Goal: Check status

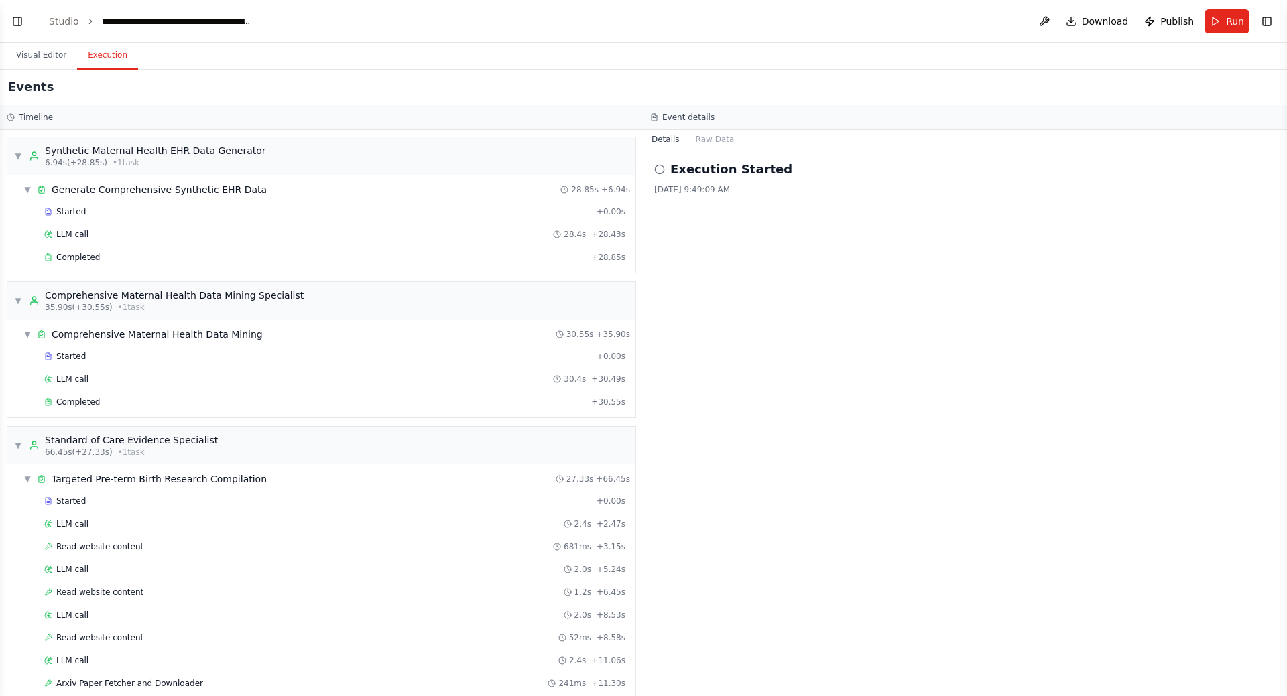
scroll to position [498, 0]
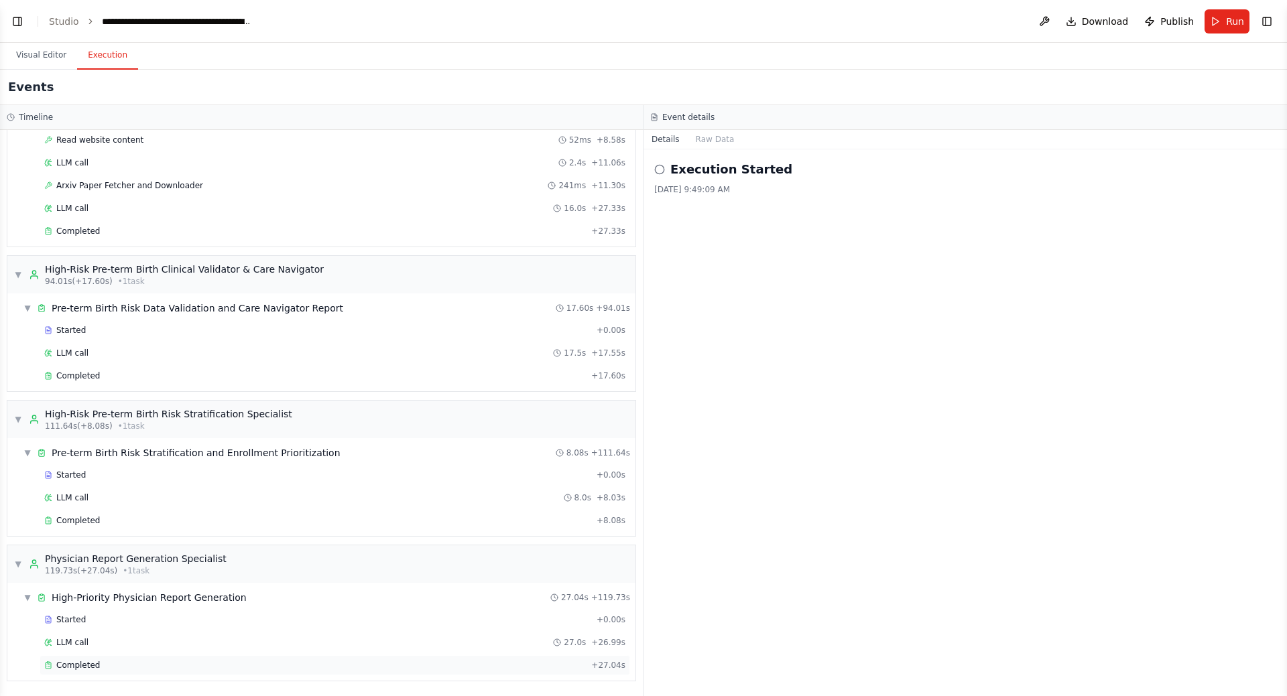
drag, startPoint x: 0, startPoint y: 0, endPoint x: 188, endPoint y: 668, distance: 693.9
click at [188, 668] on div "Completed" at bounding box center [314, 665] width 541 height 11
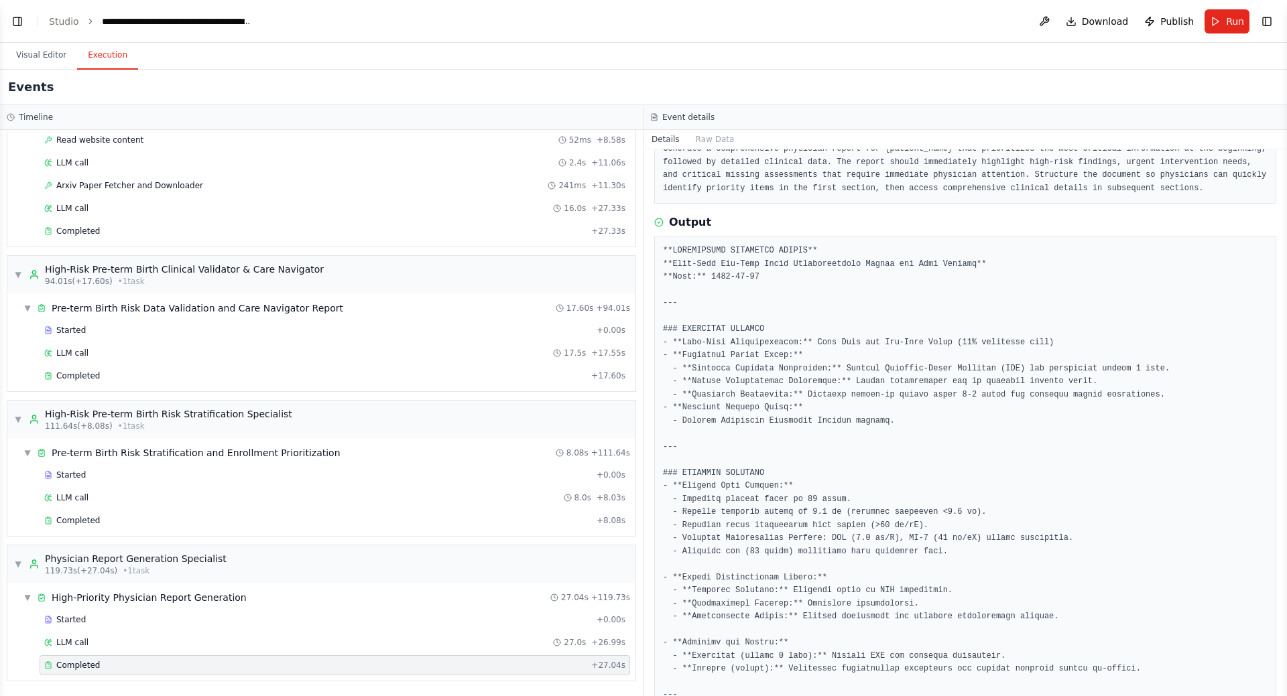
scroll to position [157, 0]
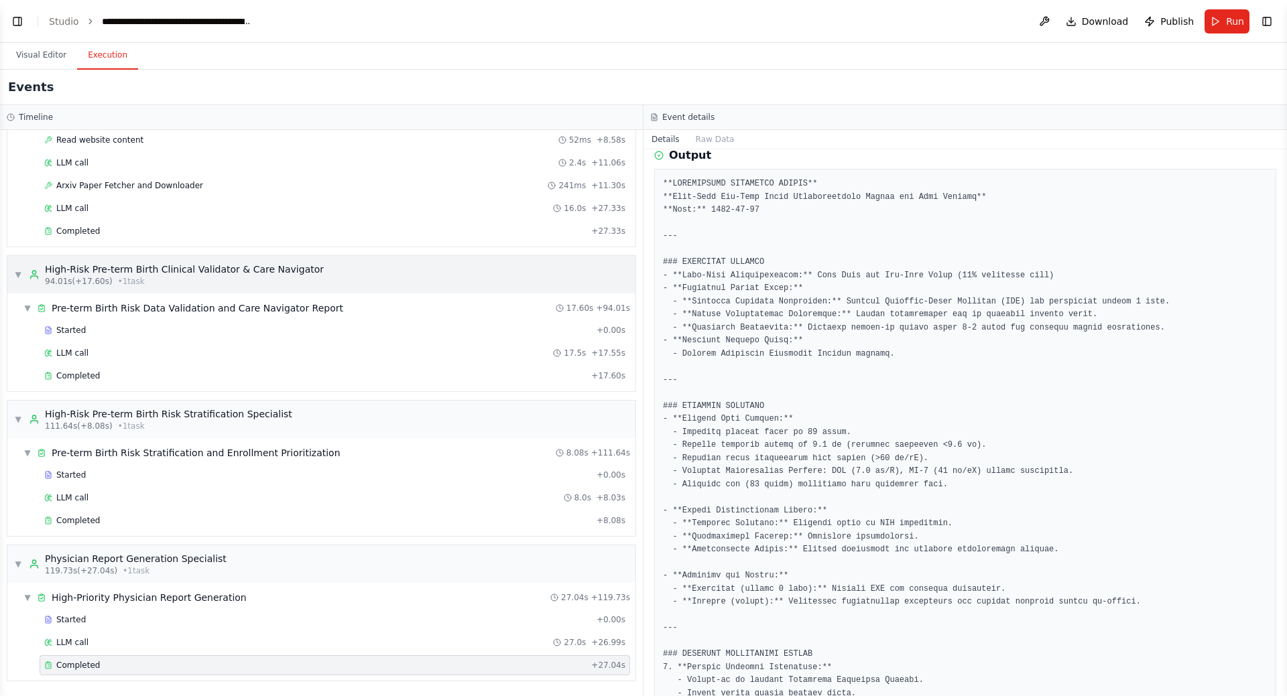
click at [232, 276] on div "94.01s (+17.60s) • 1 task" at bounding box center [184, 281] width 279 height 11
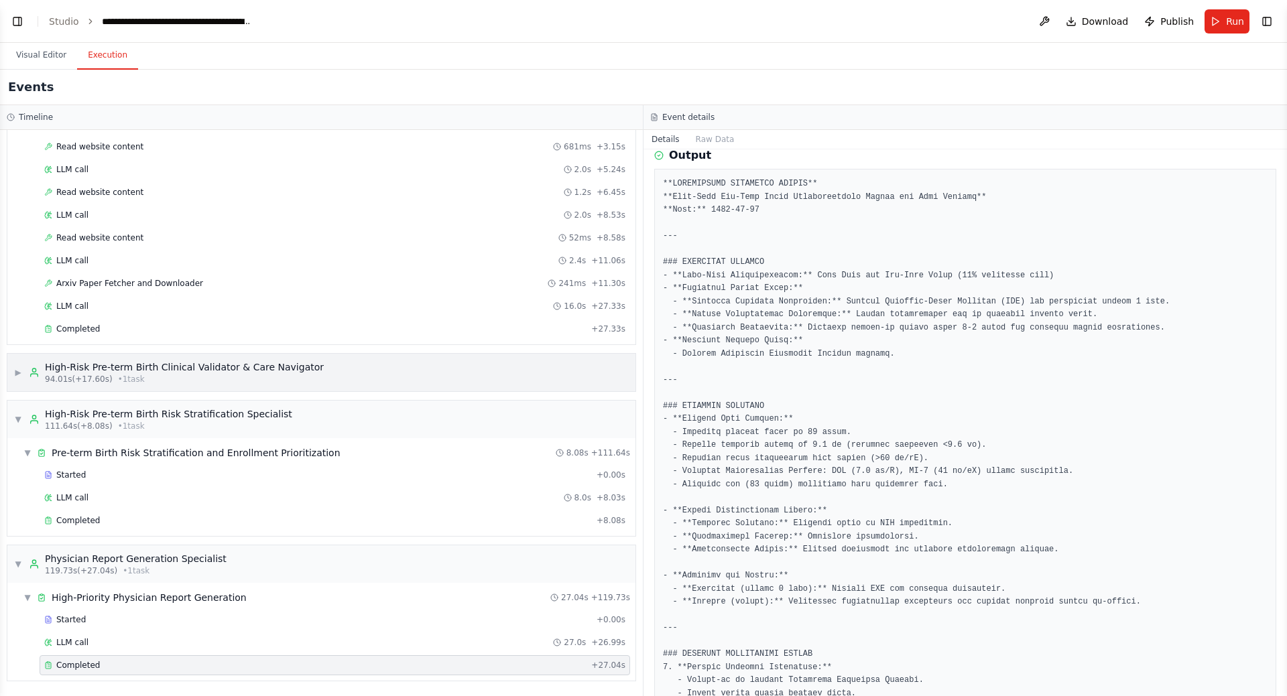
click at [238, 365] on div "High-Risk Pre-term Birth Clinical Validator & Care Navigator" at bounding box center [184, 366] width 279 height 13
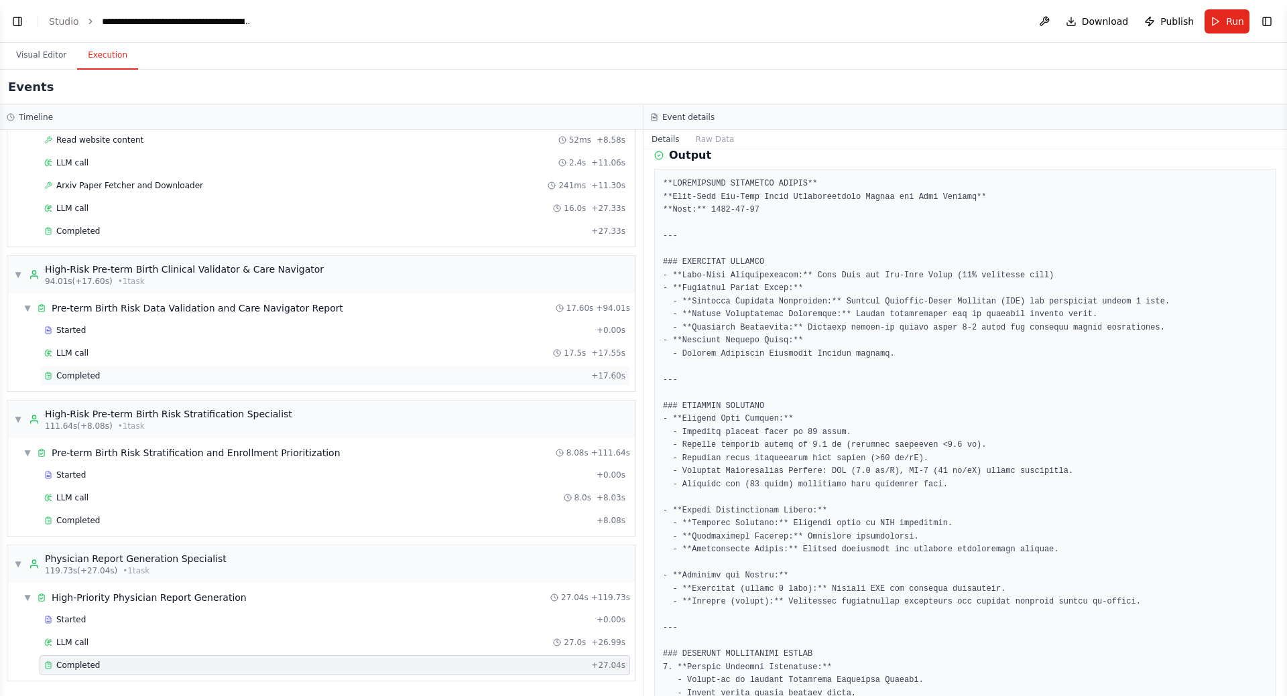
click at [94, 377] on span "Completed" at bounding box center [78, 376] width 44 height 11
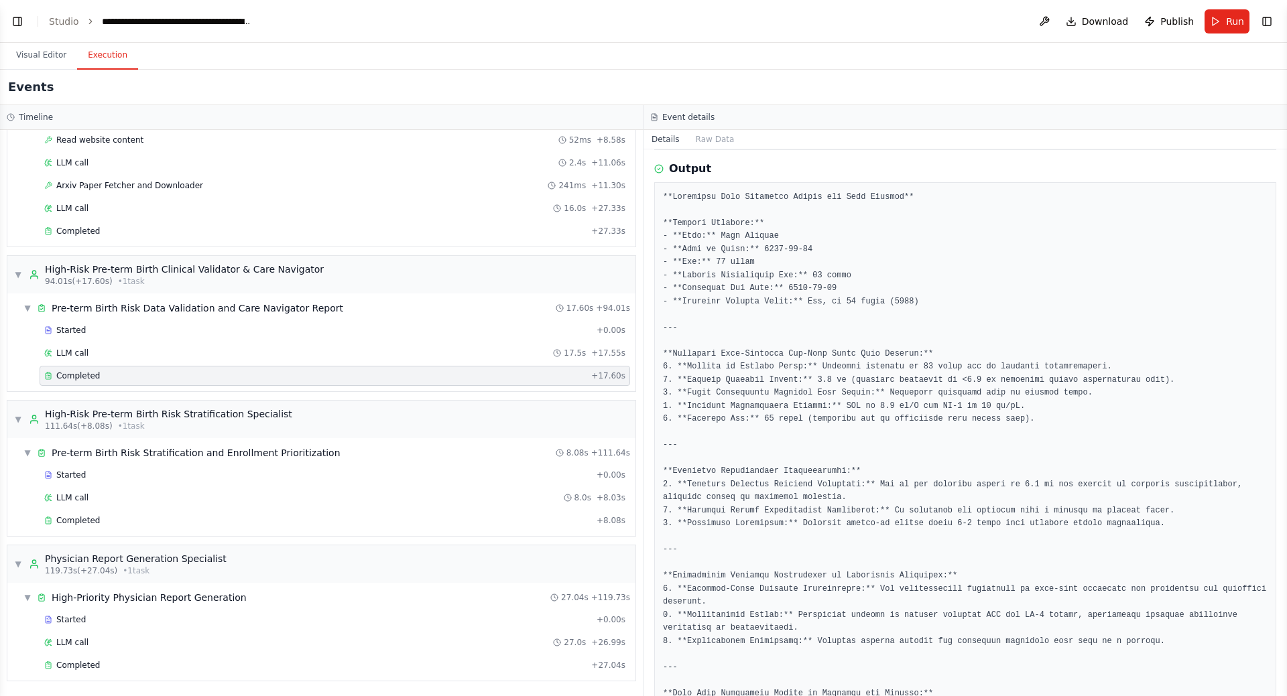
scroll to position [0, 0]
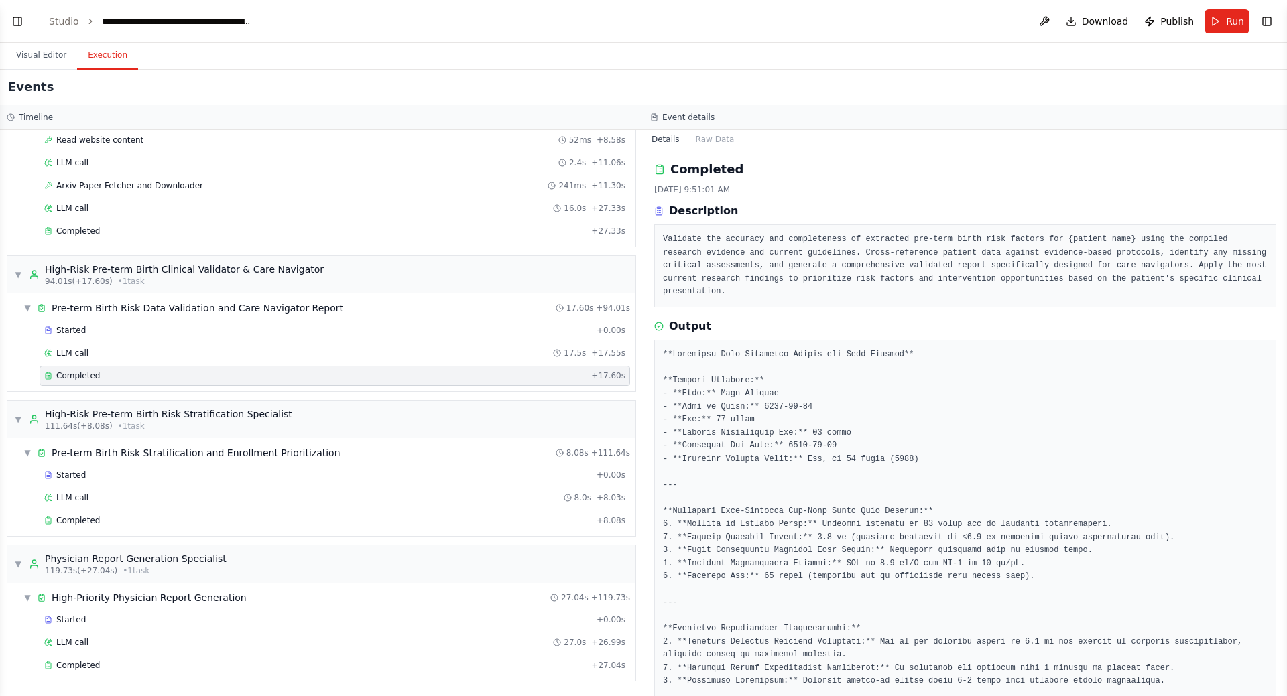
click at [744, 255] on pre "Validate the accuracy and completeness of extracted pre-term birth risk factors…" at bounding box center [965, 266] width 604 height 66
click at [1136, 272] on pre "Validate the accuracy and completeness of extracted pre-term birth risk factors…" at bounding box center [965, 266] width 604 height 66
click at [1188, 281] on pre "Validate the accuracy and completeness of extracted pre-term birth risk factors…" at bounding box center [965, 266] width 604 height 66
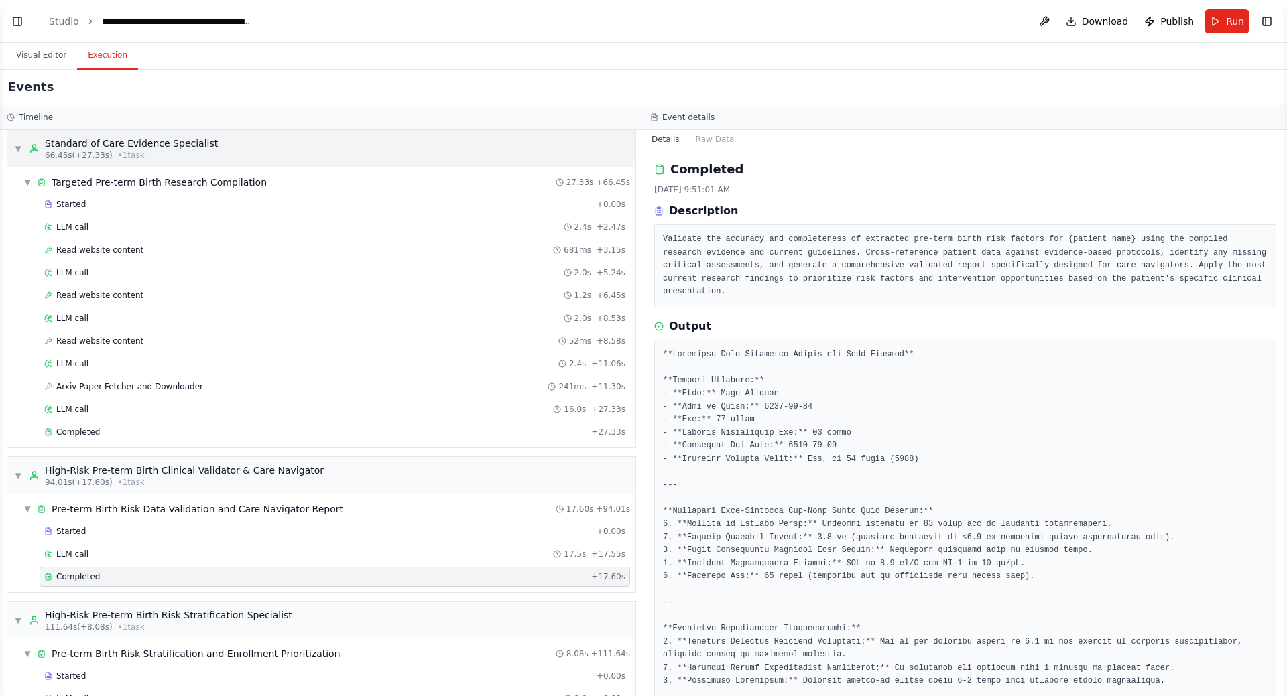
click at [180, 153] on div "66.45s (+27.33s) • 1 task" at bounding box center [131, 155] width 173 height 11
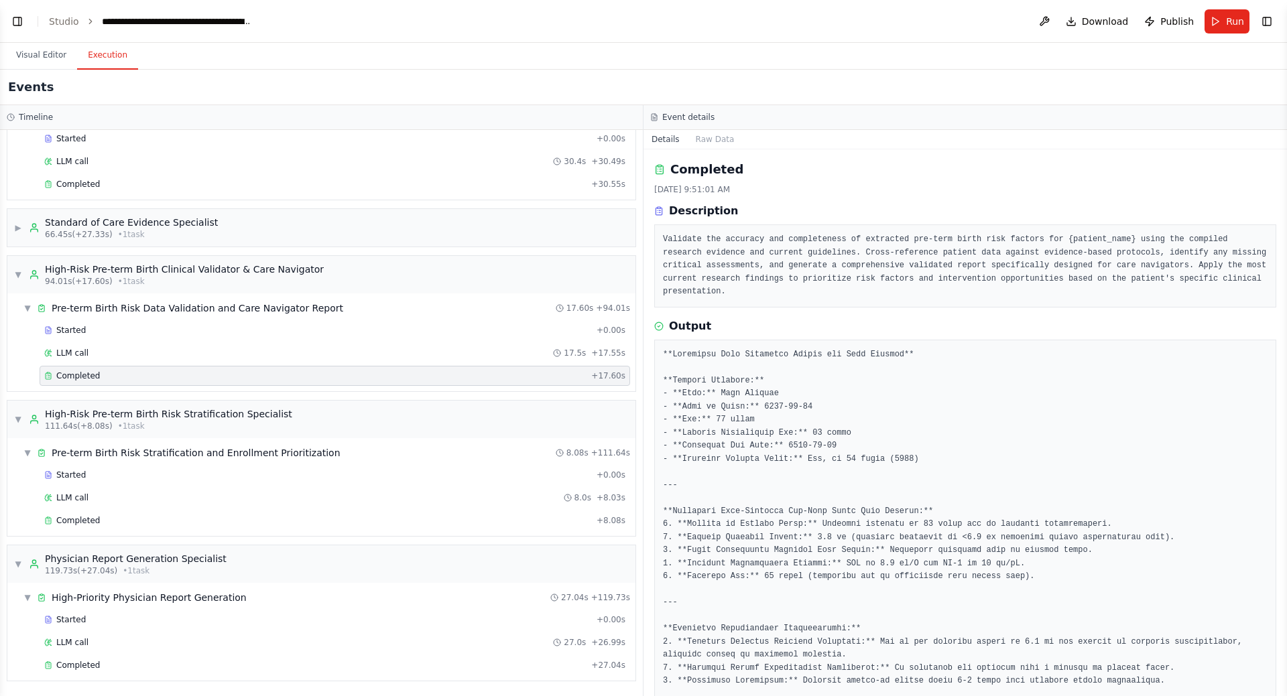
scroll to position [0, 0]
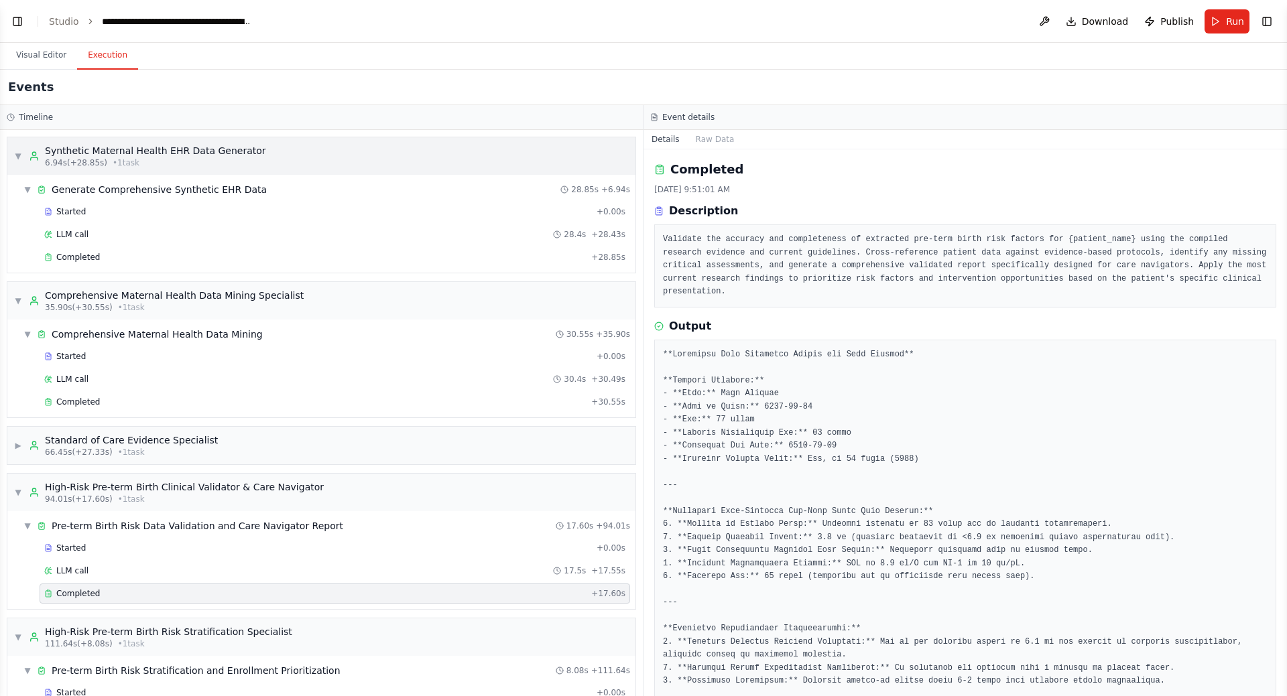
click at [233, 157] on div "Synthetic Maternal Health EHR Data Generator" at bounding box center [155, 150] width 221 height 13
click at [275, 158] on div "▼ Synthetic Maternal Health EHR Data Generator 6.94s (+28.85s) • 1 task" at bounding box center [321, 156] width 628 height 38
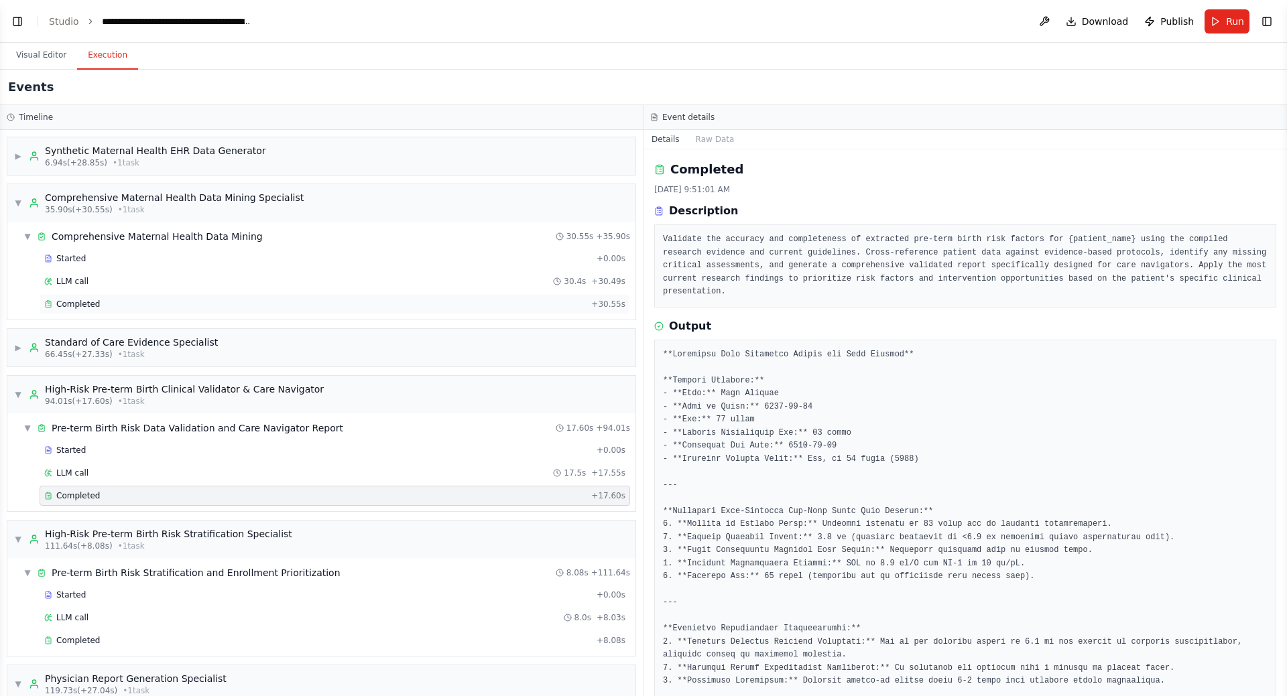
click at [130, 305] on div "Completed" at bounding box center [314, 304] width 541 height 11
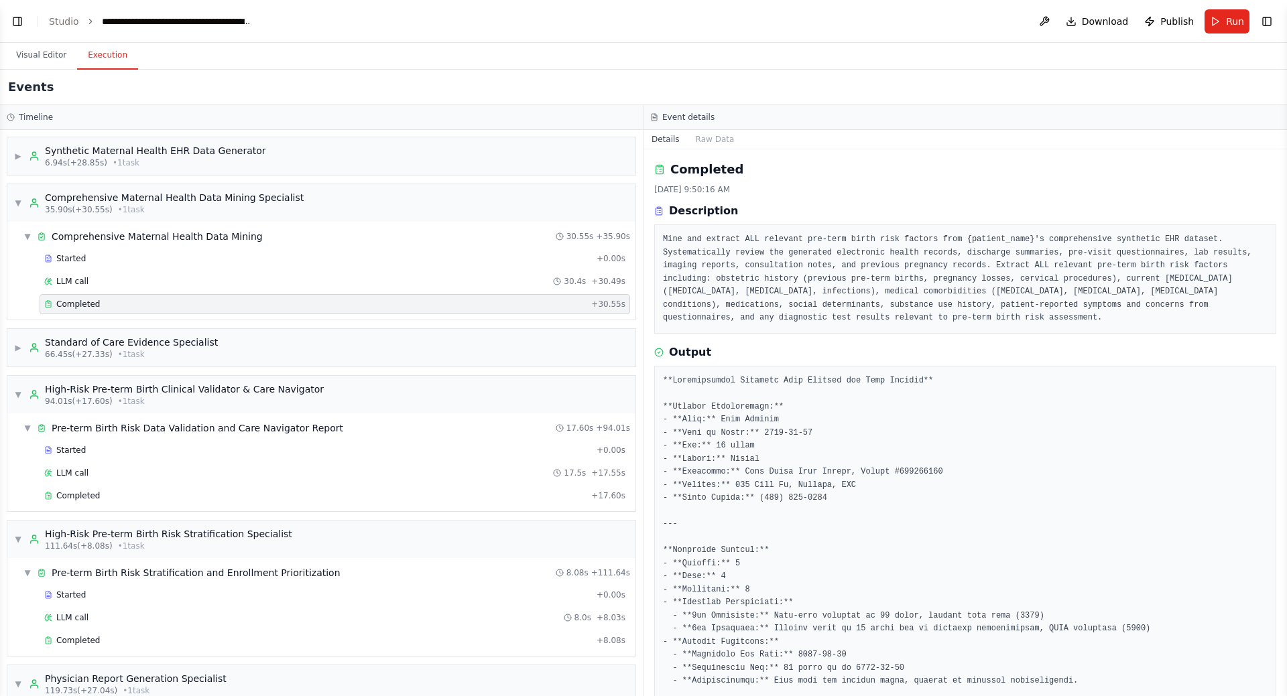
click at [130, 305] on div "Completed" at bounding box center [314, 304] width 541 height 11
click at [685, 243] on pre "Mine and extract ALL relevant pre-term birth risk factors from {patient_name}'s…" at bounding box center [965, 279] width 604 height 92
click at [767, 301] on pre "Mine and extract ALL relevant pre-term birth risk factors from {patient_name}'s…" at bounding box center [965, 279] width 604 height 92
click at [787, 320] on pre "Mine and extract ALL relevant pre-term birth risk factors from {patient_name}'s…" at bounding box center [965, 279] width 604 height 92
drag, startPoint x: 781, startPoint y: 319, endPoint x: 774, endPoint y: 318, distance: 7.4
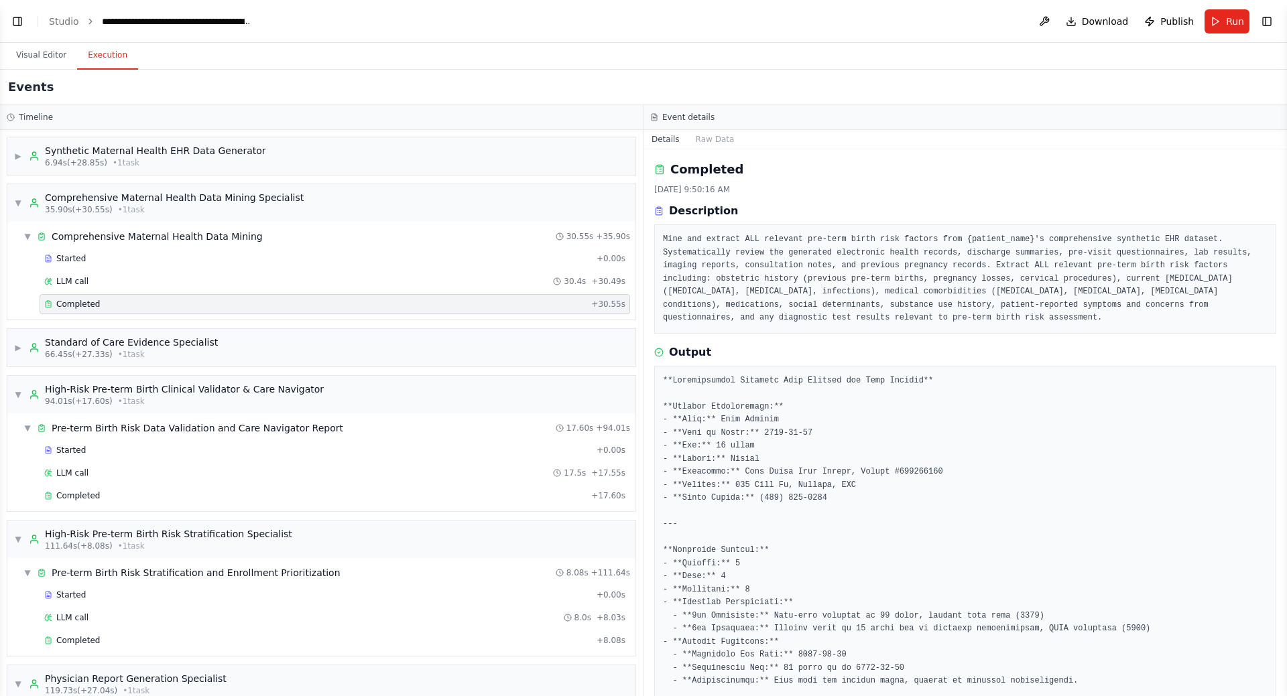
click at [774, 318] on pre "Mine and extract ALL relevant pre-term birth risk factors from {patient_name}'s…" at bounding box center [965, 279] width 604 height 92
click at [779, 318] on pre "Mine and extract ALL relevant pre-term birth risk factors from {patient_name}'s…" at bounding box center [965, 279] width 604 height 92
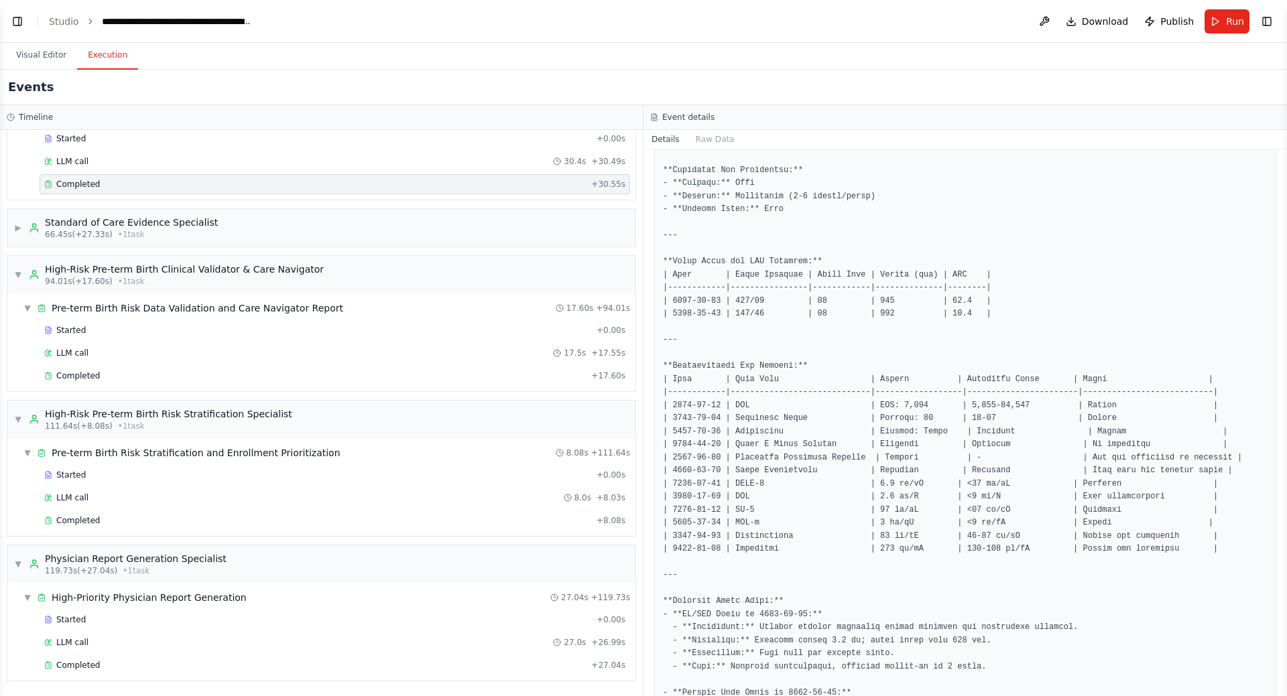
scroll to position [53, 0]
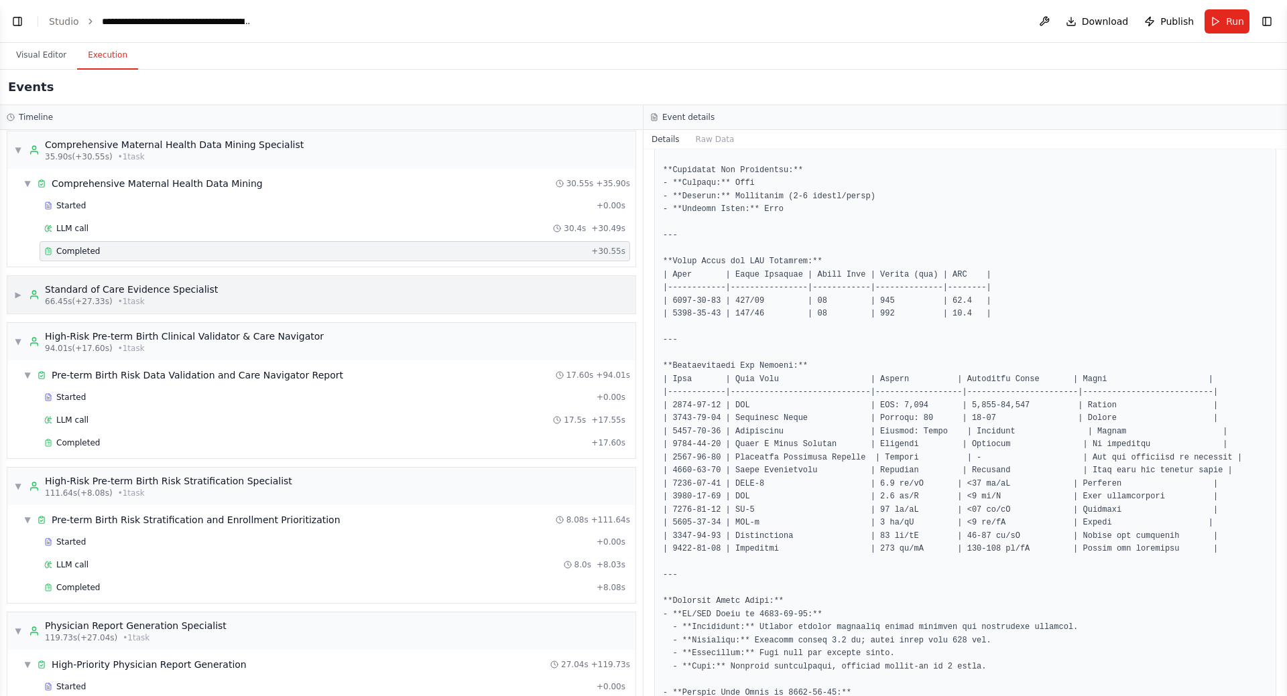
click at [259, 300] on div "▶ Standard of Care Evidence Specialist 66.45s (+27.33s) • 1 task" at bounding box center [321, 295] width 628 height 38
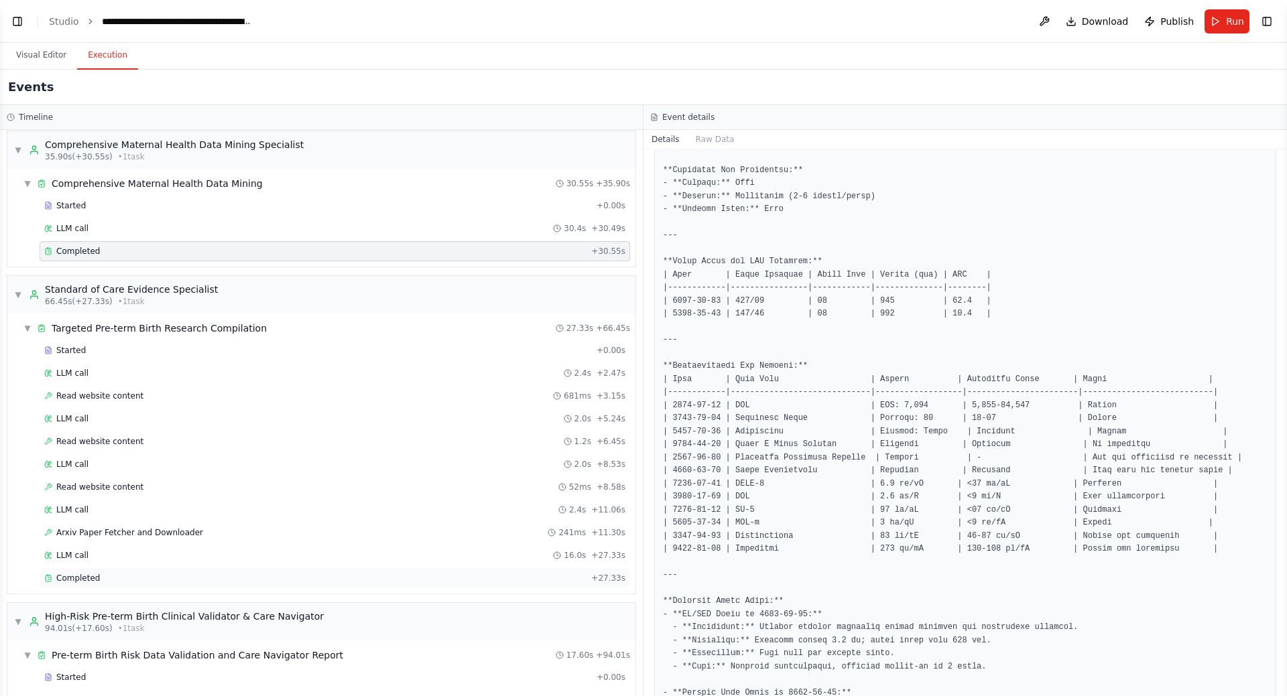
click at [202, 574] on div "Completed" at bounding box center [314, 578] width 541 height 11
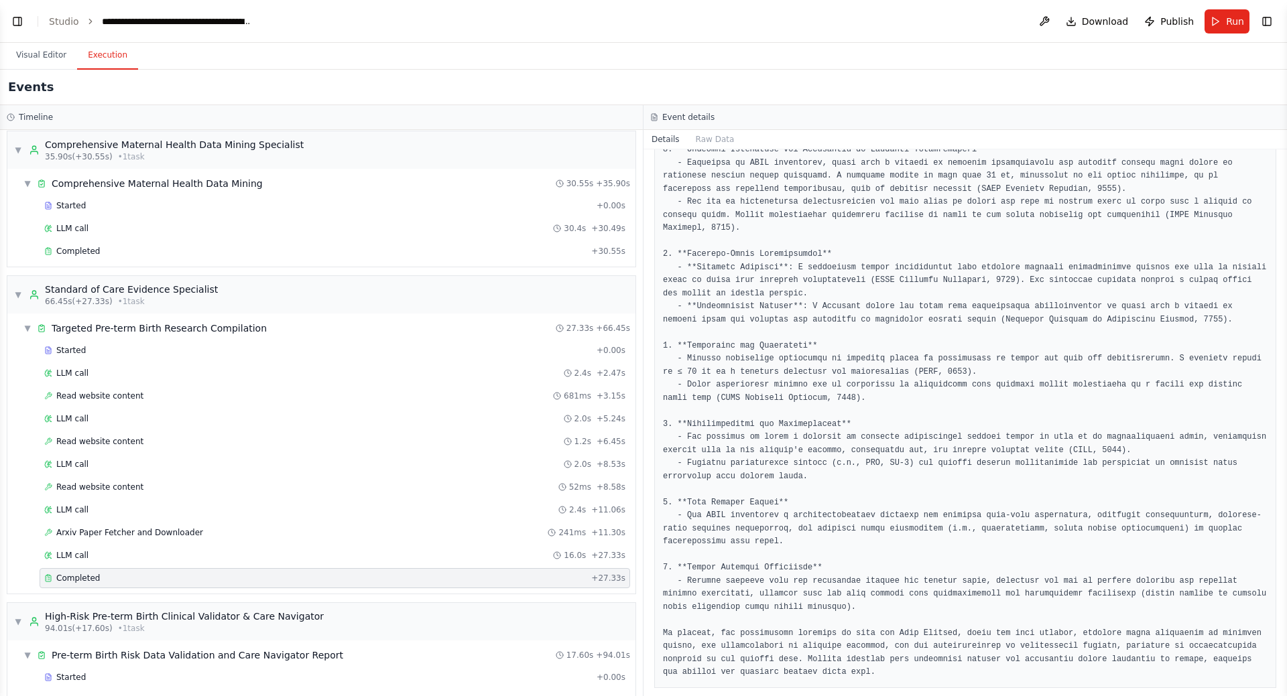
scroll to position [0, 0]
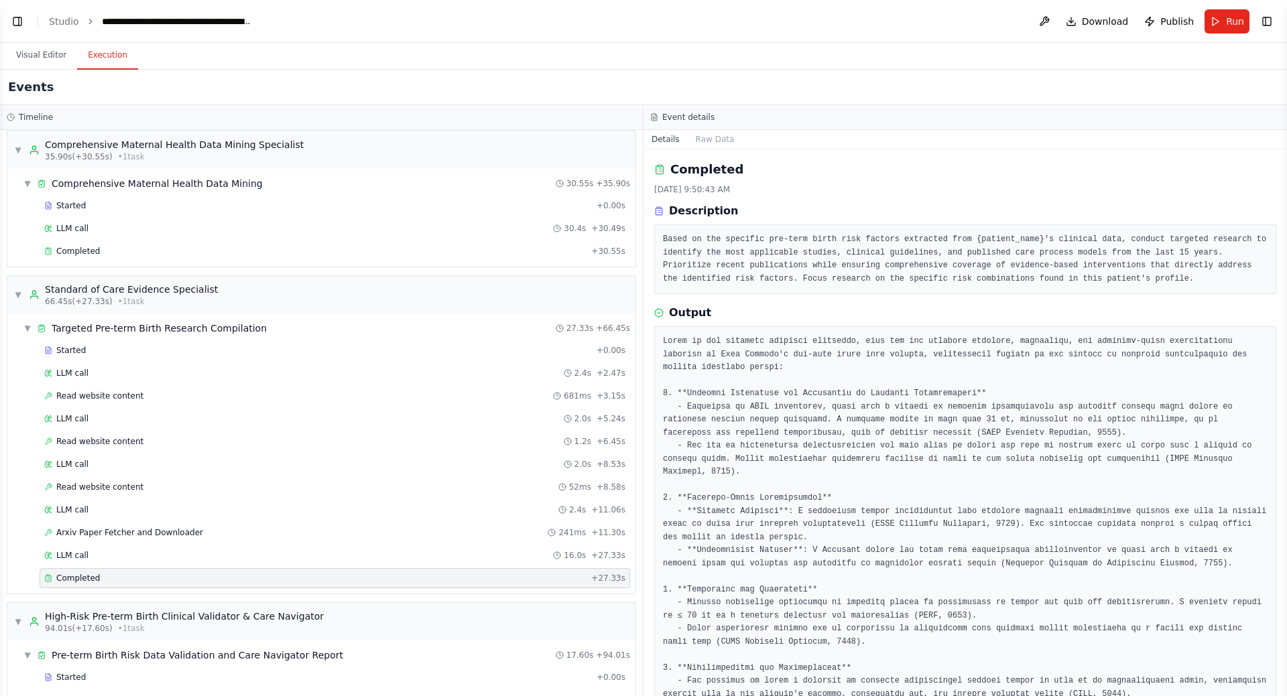
click at [716, 239] on pre "Based on the specific pre-term birth risk factors extracted from {patient_name}…" at bounding box center [965, 259] width 604 height 52
click at [939, 262] on pre "Based on the specific pre-term birth risk factors extracted from {patient_name}…" at bounding box center [965, 259] width 604 height 52
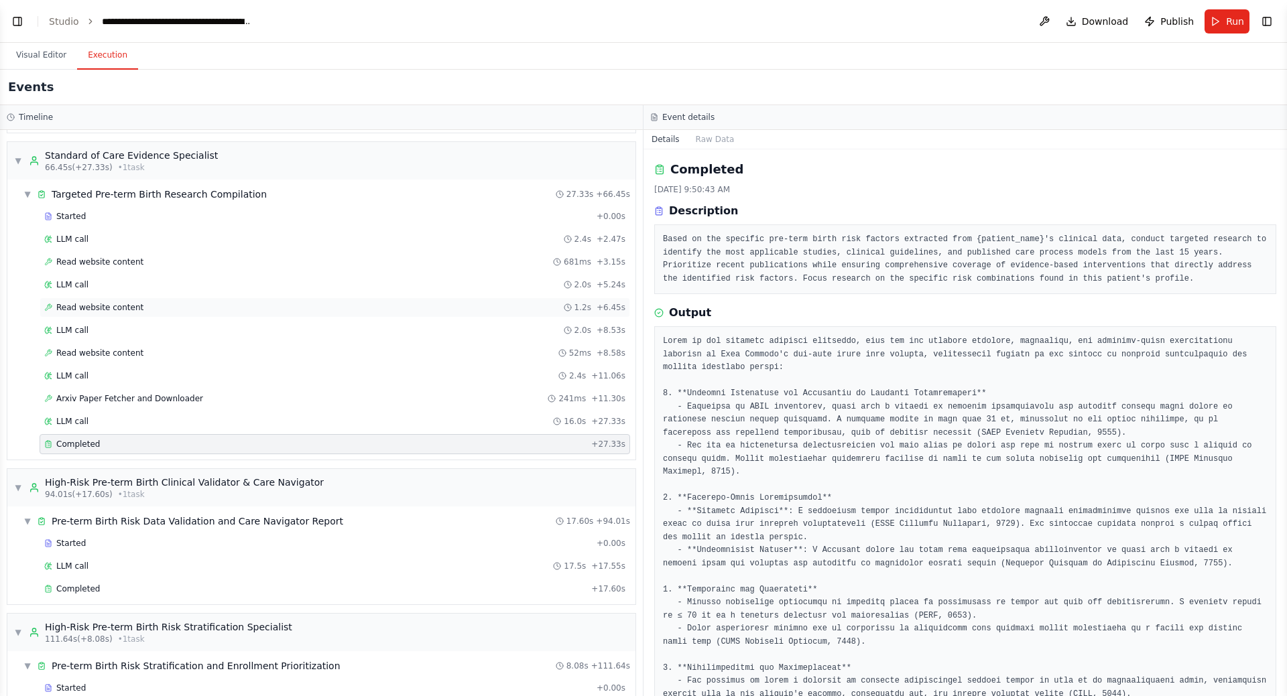
scroll to position [254, 0]
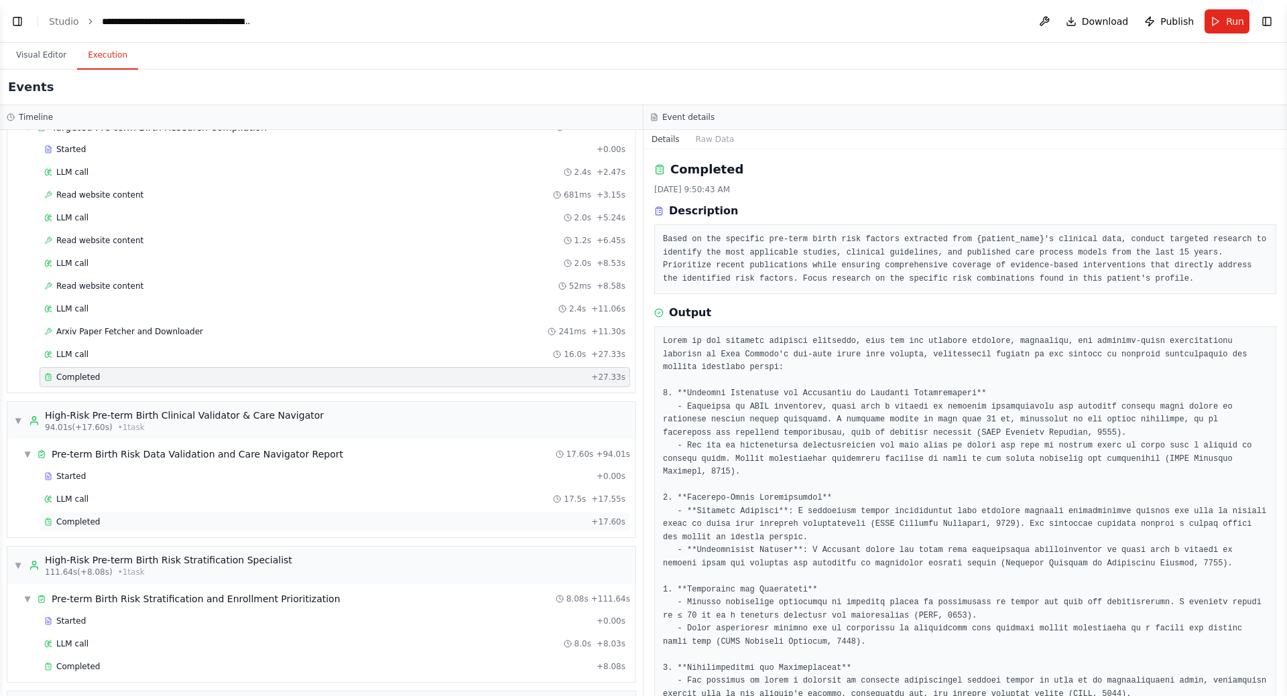
click at [142, 527] on div "Completed" at bounding box center [314, 522] width 541 height 11
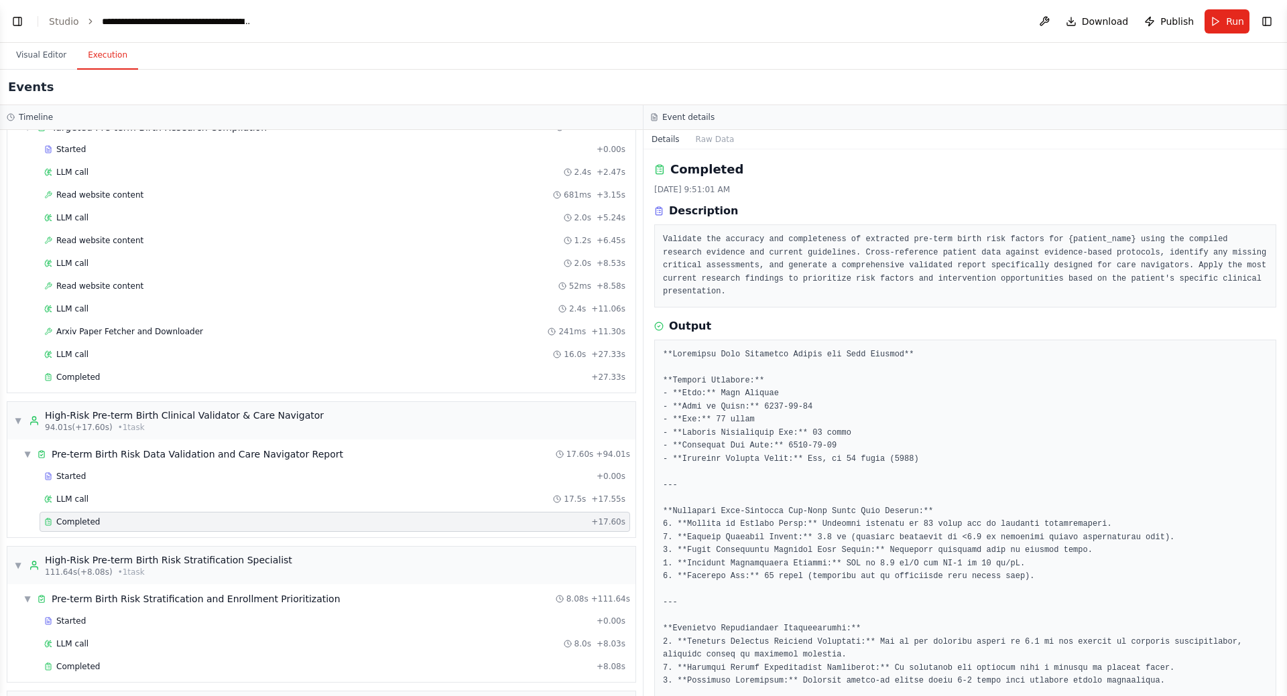
click at [863, 93] on div "Events" at bounding box center [643, 88] width 1287 height 36
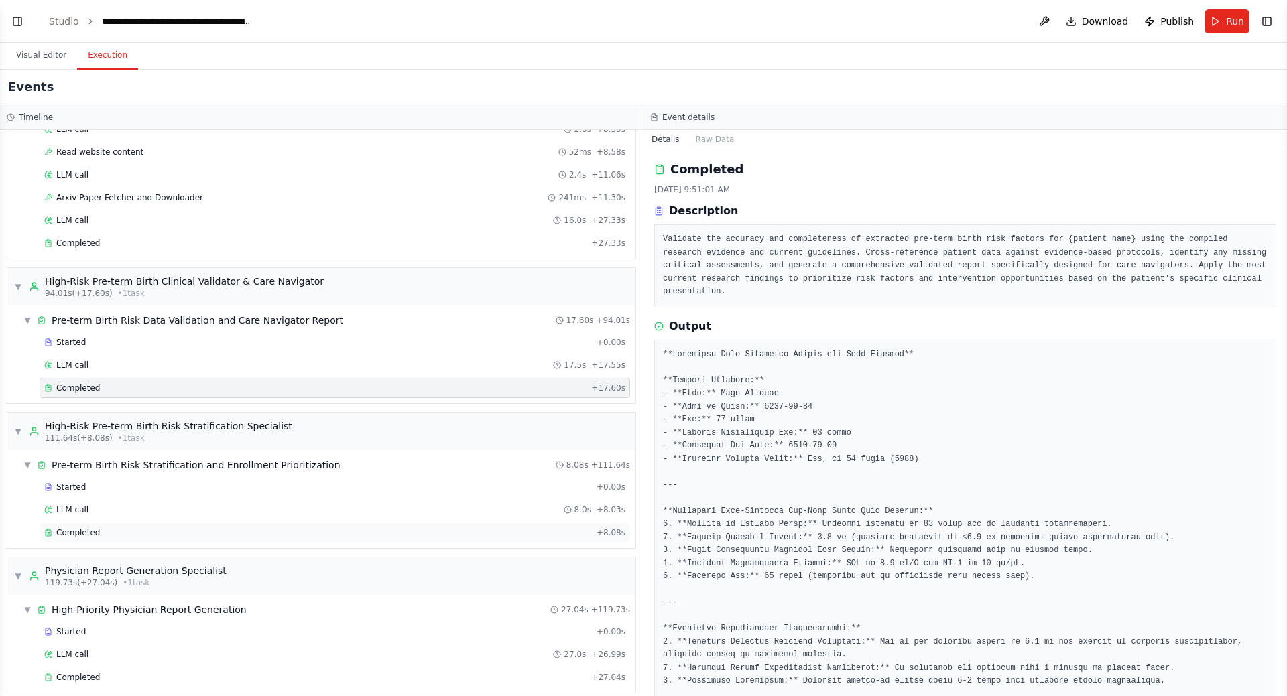
click at [159, 526] on div "Completed + 8.08s" at bounding box center [335, 533] width 590 height 20
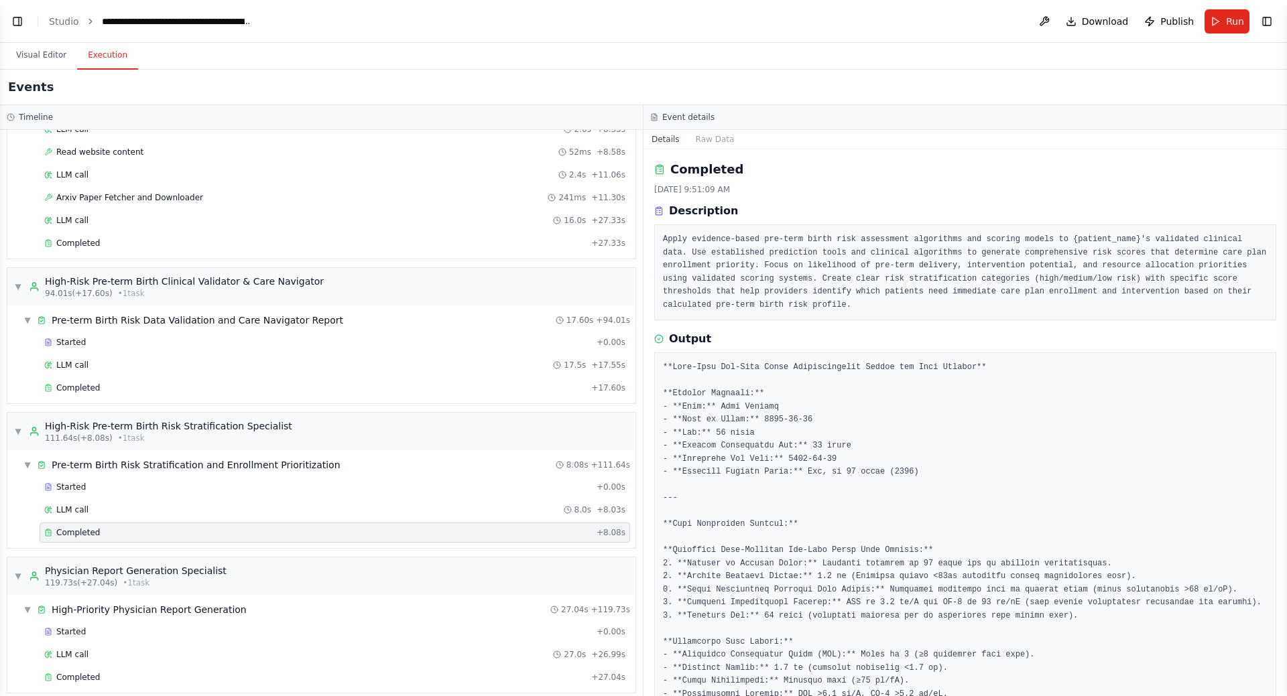
click at [791, 103] on div "Events" at bounding box center [643, 88] width 1287 height 36
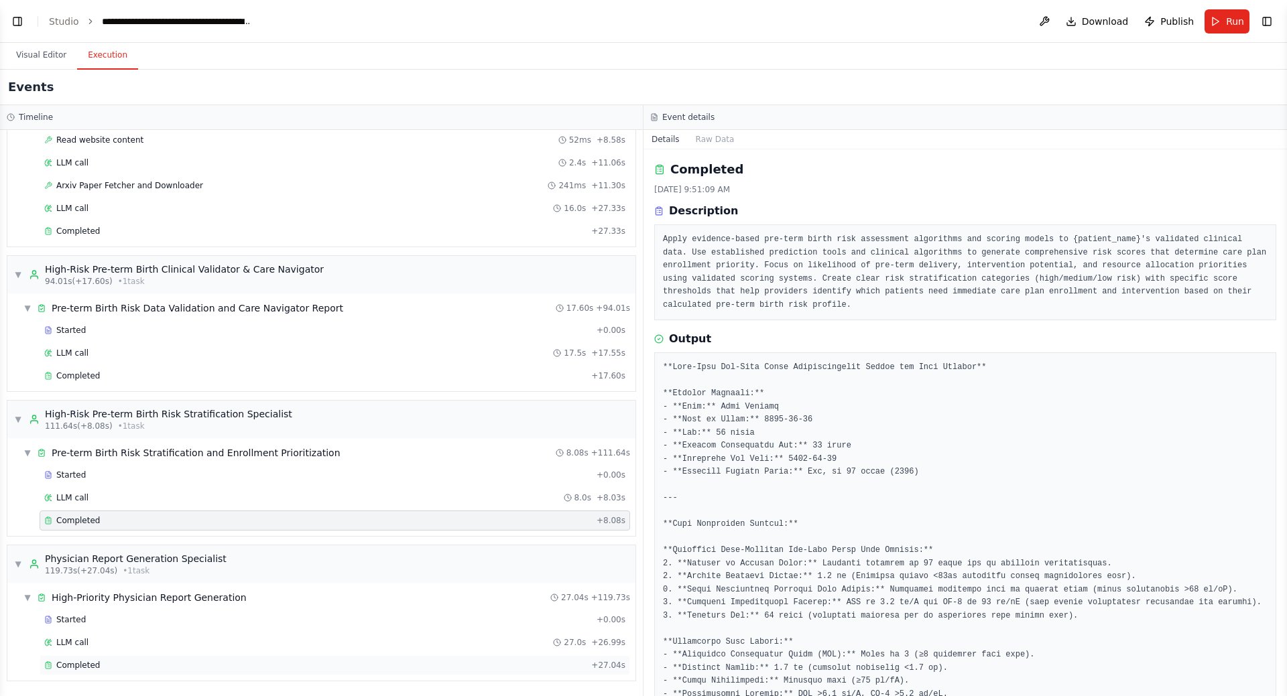
click at [147, 663] on div "Completed" at bounding box center [314, 665] width 541 height 11
